Goal: Information Seeking & Learning: Learn about a topic

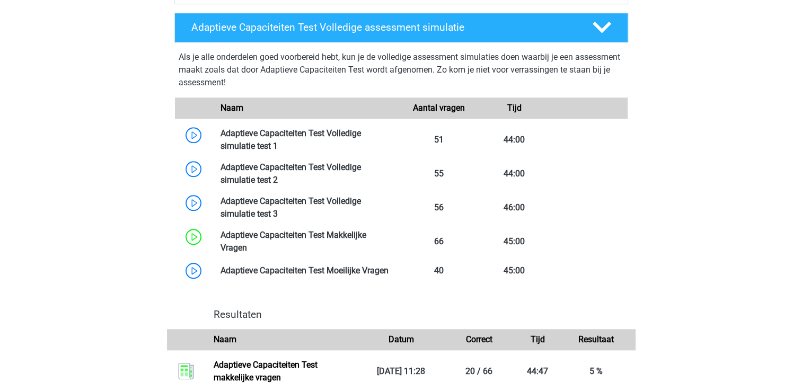
scroll to position [979, 0]
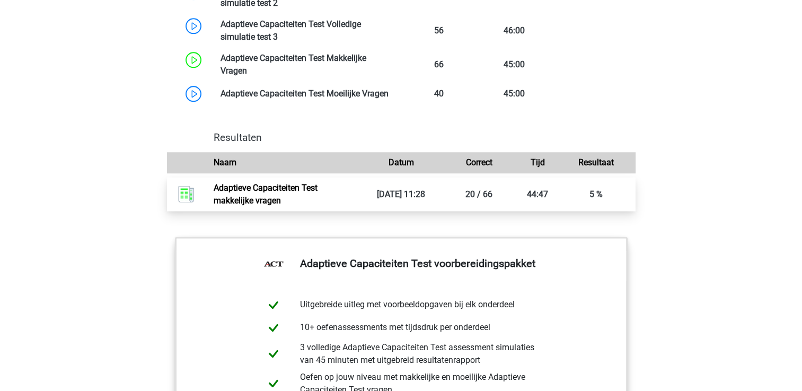
scroll to position [1155, 0]
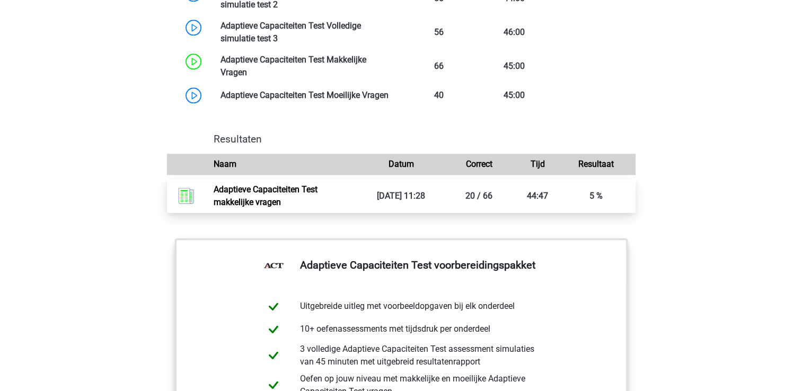
click at [271, 194] on link "Adaptieve Capaciteiten Test makkelijke vragen" at bounding box center [266, 195] width 104 height 23
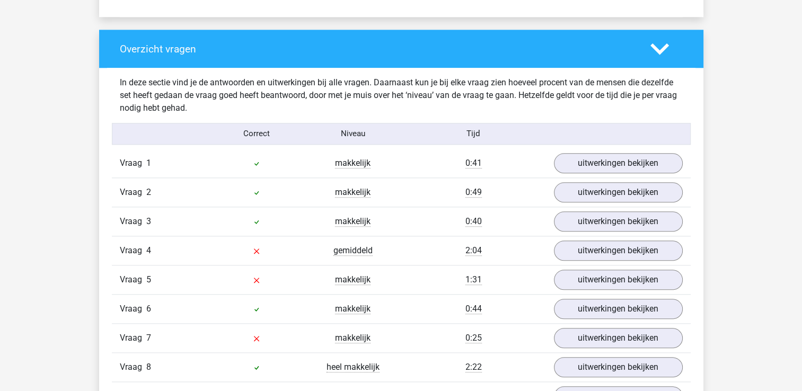
scroll to position [1106, 0]
click at [636, 163] on link "uitwerkingen bekijken" at bounding box center [618, 163] width 148 height 23
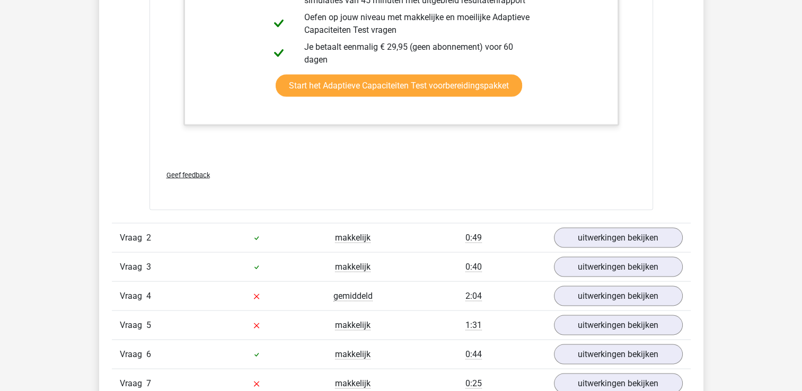
scroll to position [2016, 0]
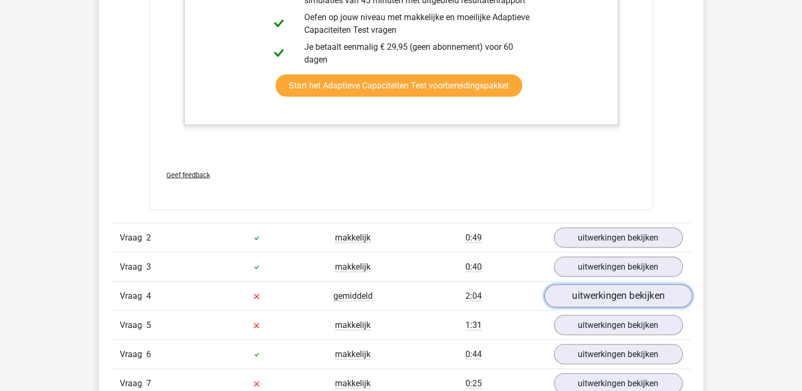
click at [634, 294] on link "uitwerkingen bekijken" at bounding box center [618, 296] width 148 height 23
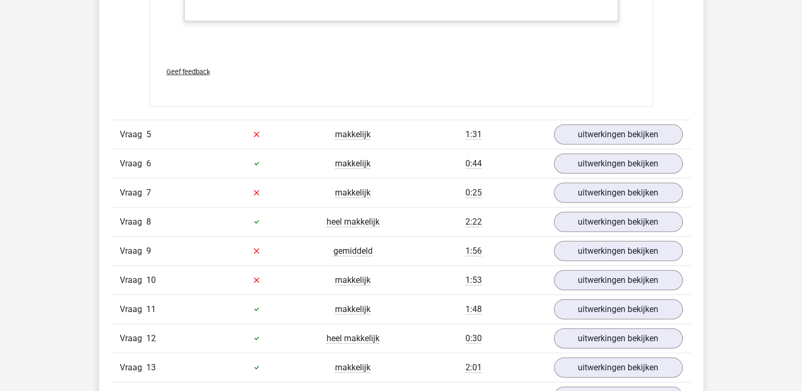
scroll to position [2918, 0]
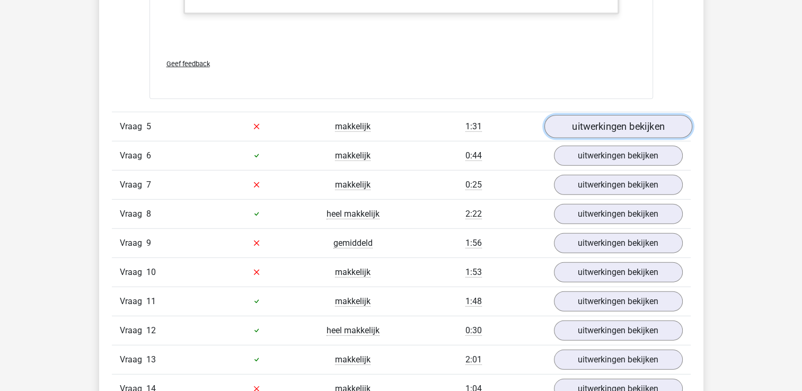
click at [611, 126] on link "uitwerkingen bekijken" at bounding box center [618, 126] width 148 height 23
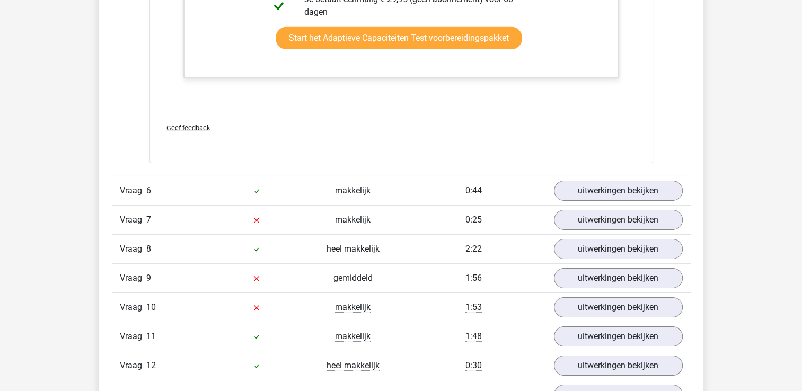
scroll to position [3458, 0]
